Goal: Find specific page/section

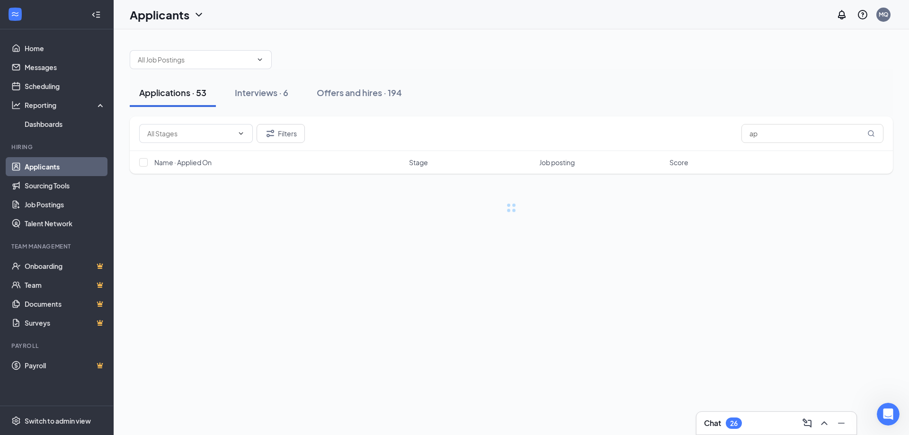
type input "a"
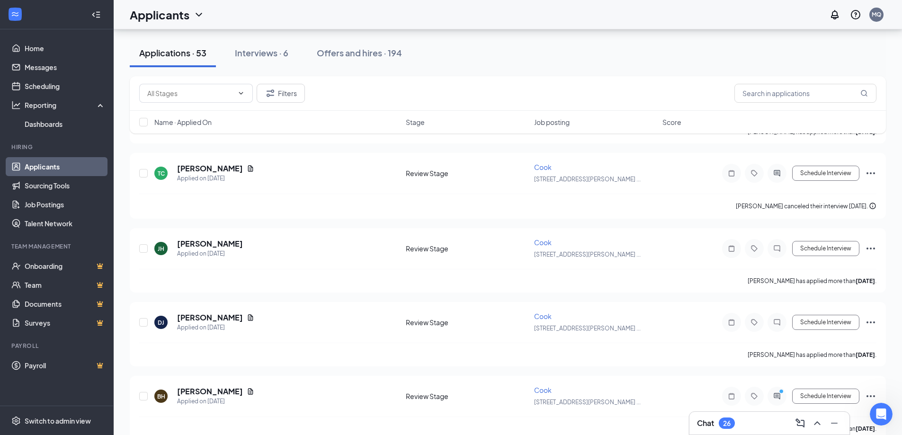
scroll to position [331, 0]
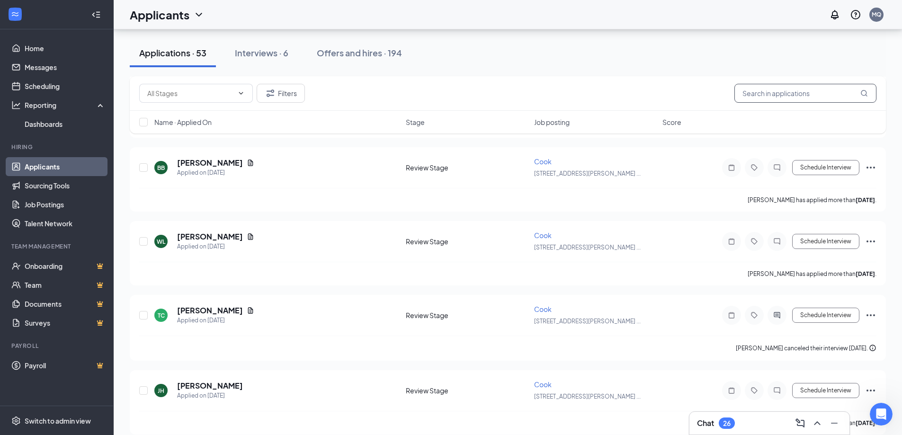
click at [779, 98] on input "text" at bounding box center [805, 93] width 142 height 19
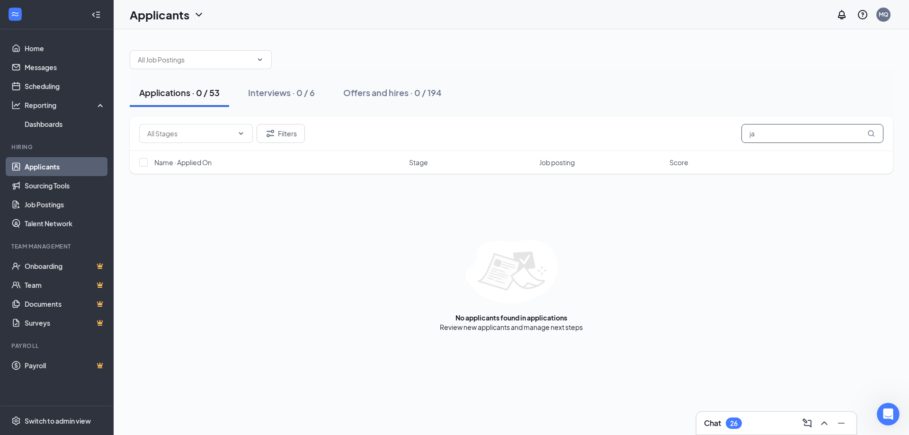
type input "j"
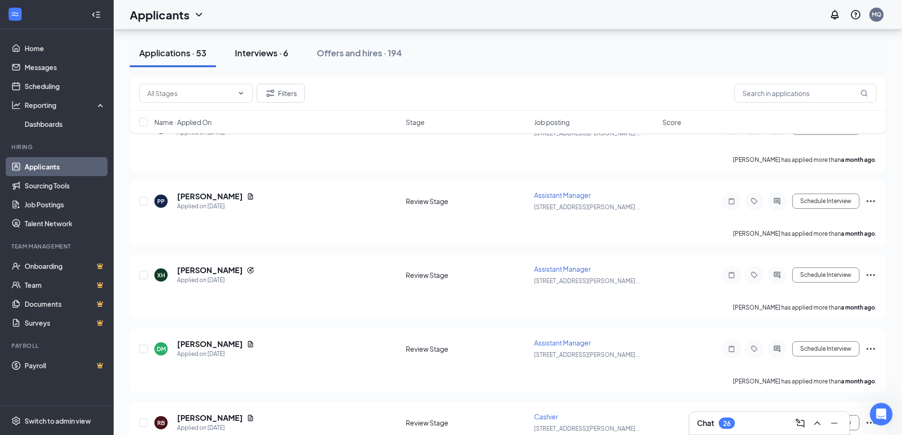
scroll to position [3286, 0]
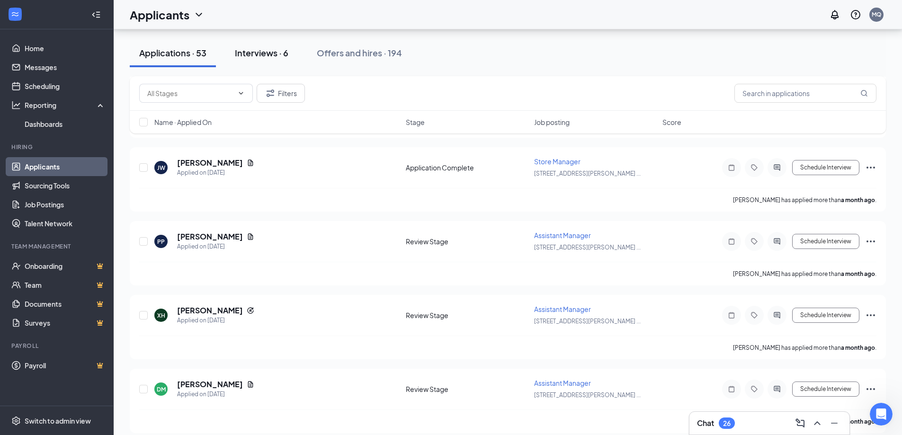
click at [243, 54] on div "Interviews · 6" at bounding box center [261, 53] width 53 height 12
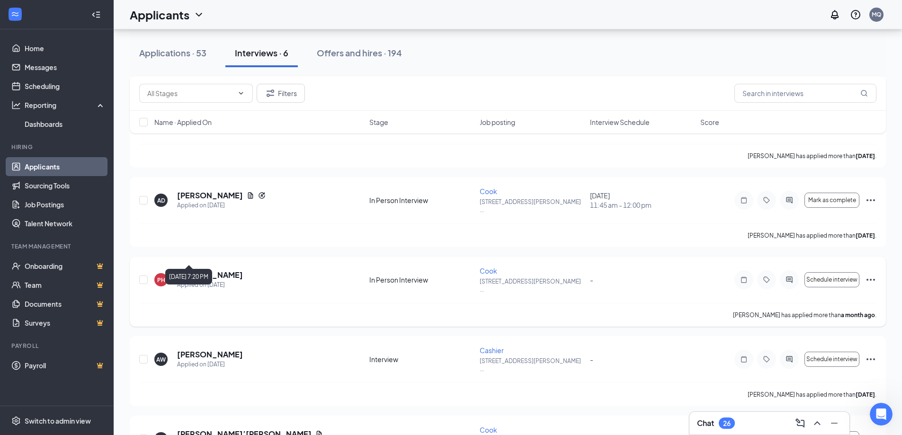
scroll to position [182, 0]
